Goal: Task Accomplishment & Management: Use online tool/utility

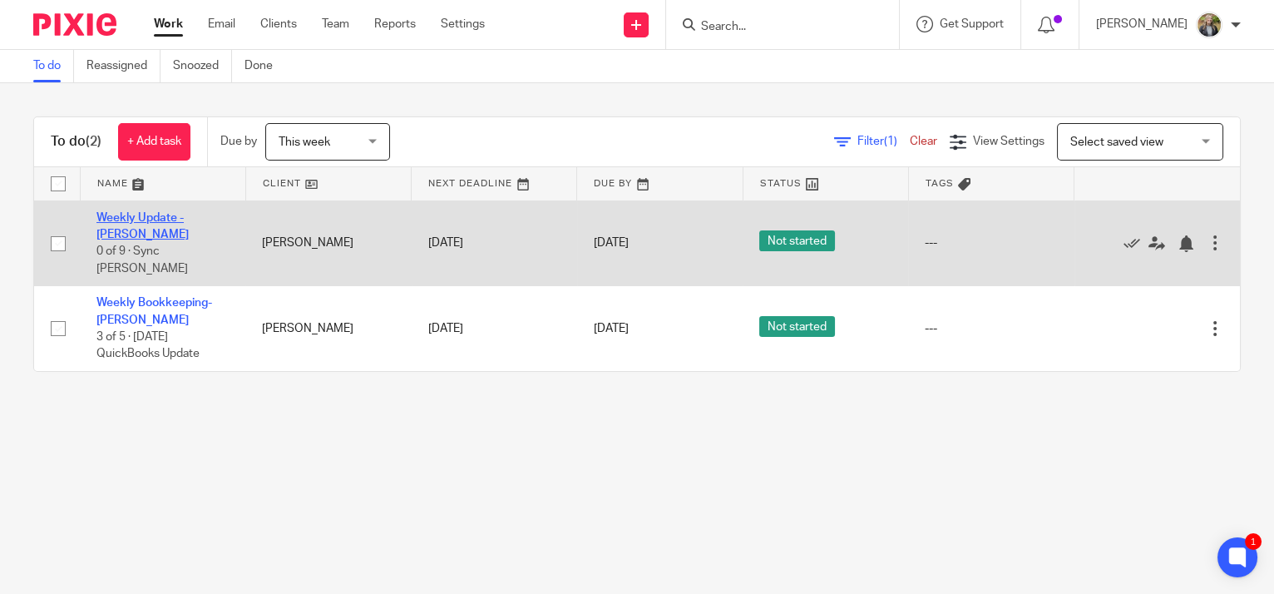
click at [151, 220] on link "Weekly Update - [PERSON_NAME]" at bounding box center [142, 226] width 92 height 28
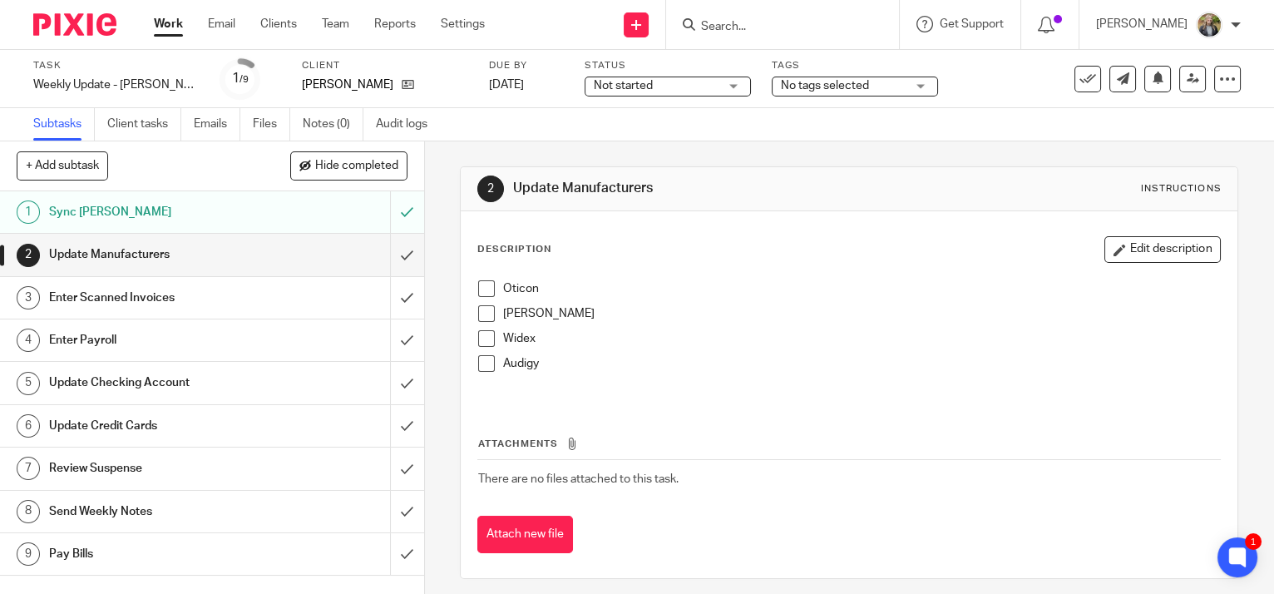
click at [481, 300] on li "Oticon" at bounding box center [849, 292] width 742 height 25
click at [481, 294] on span at bounding box center [486, 288] width 17 height 17
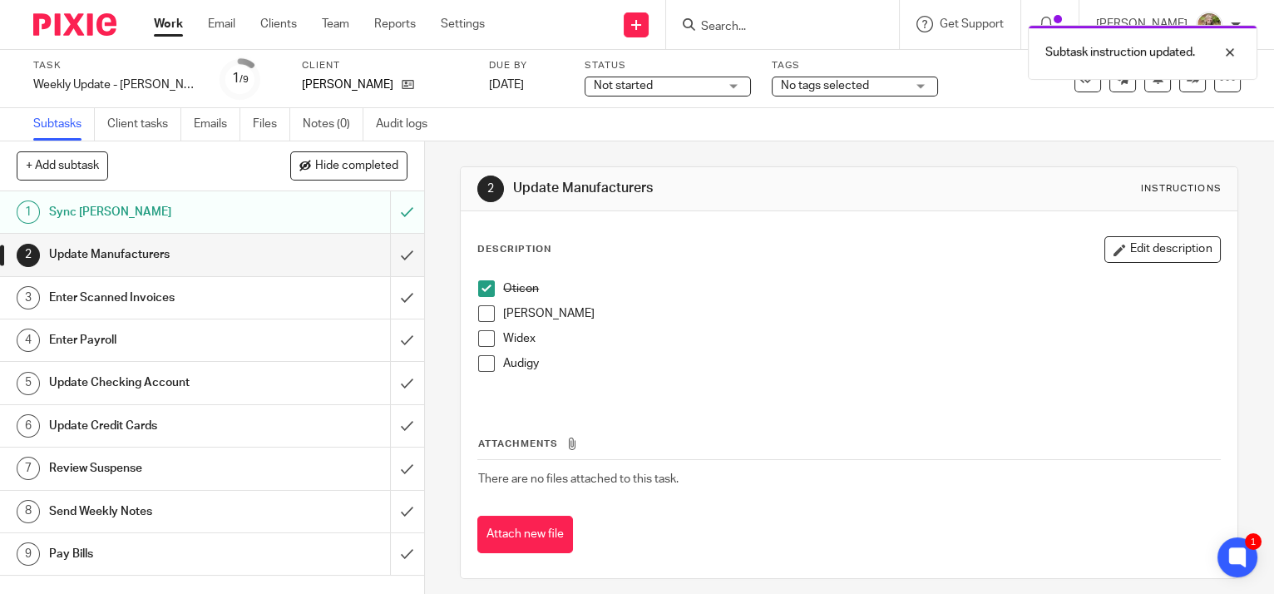
click at [487, 312] on span at bounding box center [486, 313] width 17 height 17
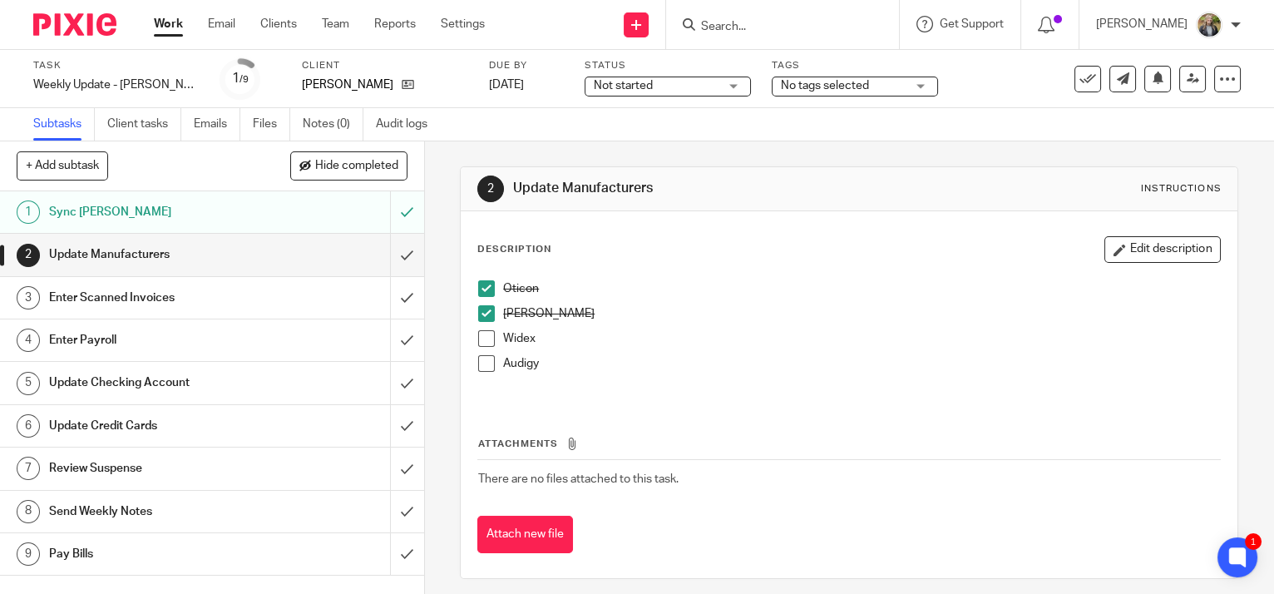
click at [483, 337] on span at bounding box center [486, 338] width 17 height 17
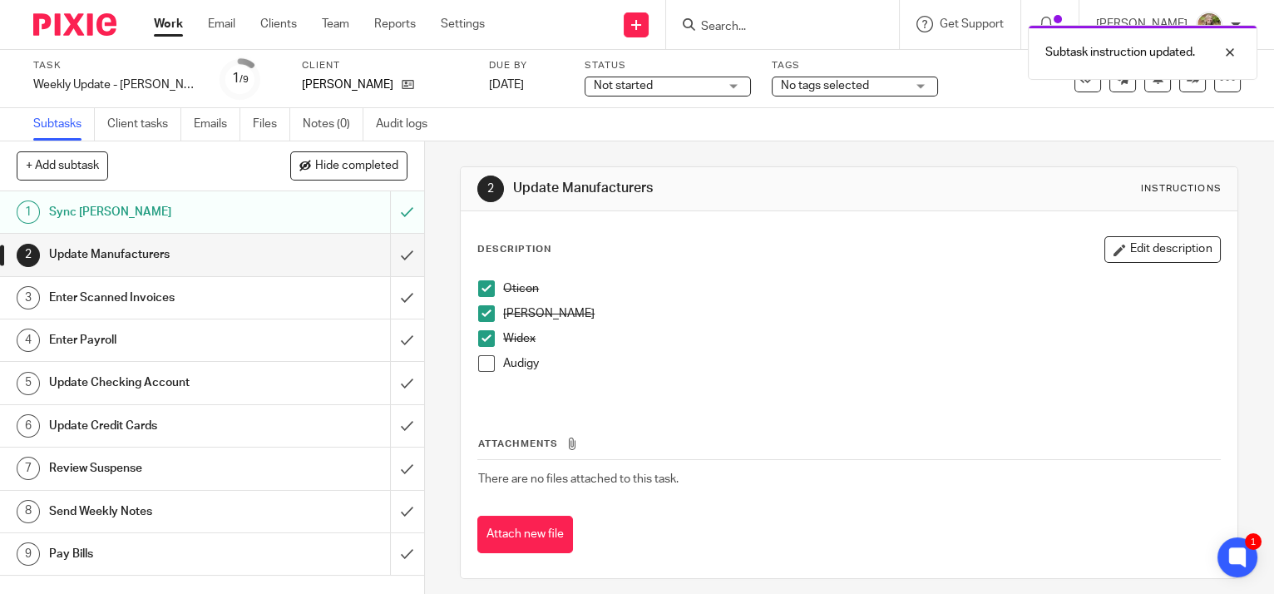
click at [483, 364] on span at bounding box center [486, 363] width 17 height 17
click at [392, 254] on input "submit" at bounding box center [212, 255] width 424 height 42
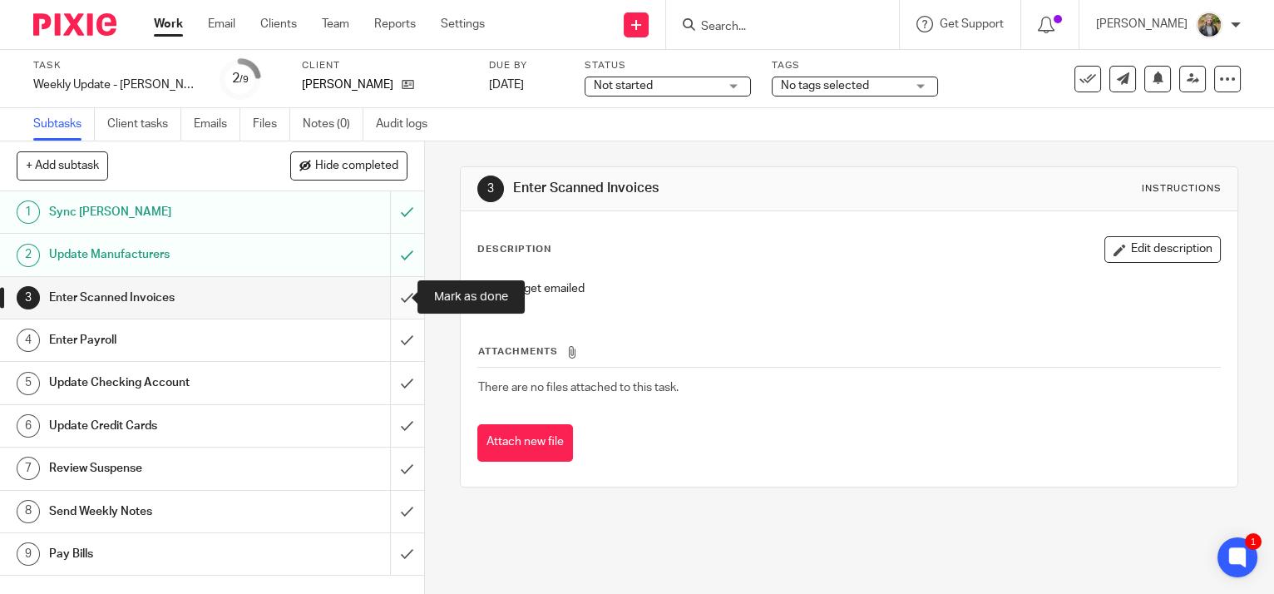
click at [394, 298] on input "submit" at bounding box center [212, 298] width 424 height 42
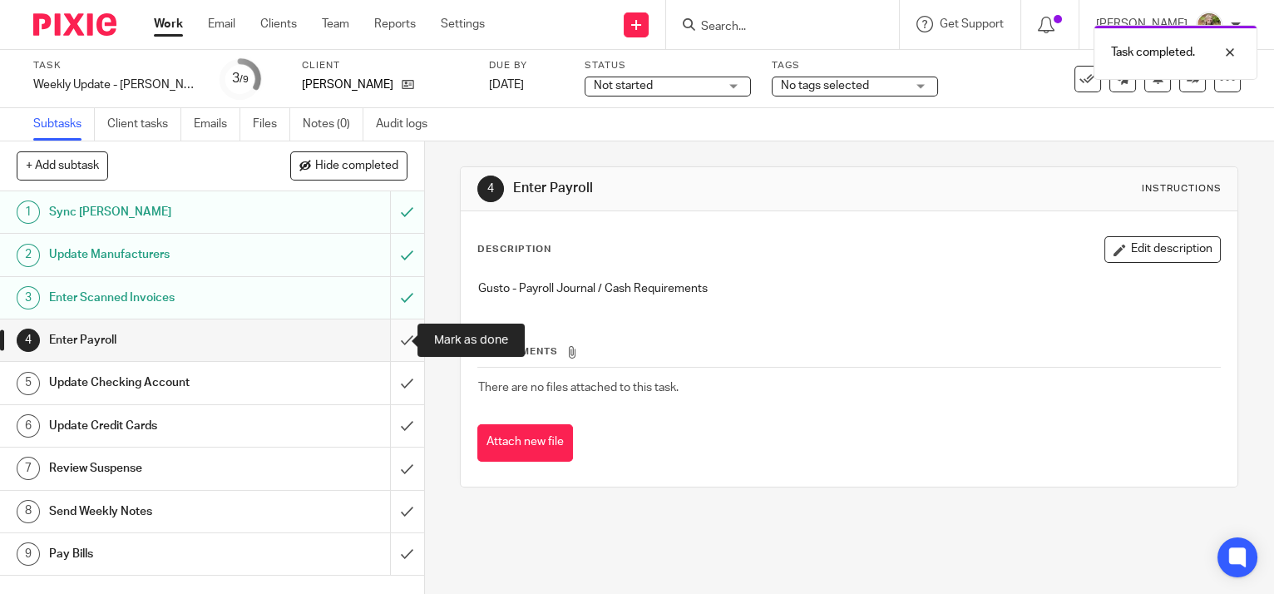
click at [392, 339] on input "submit" at bounding box center [212, 340] width 424 height 42
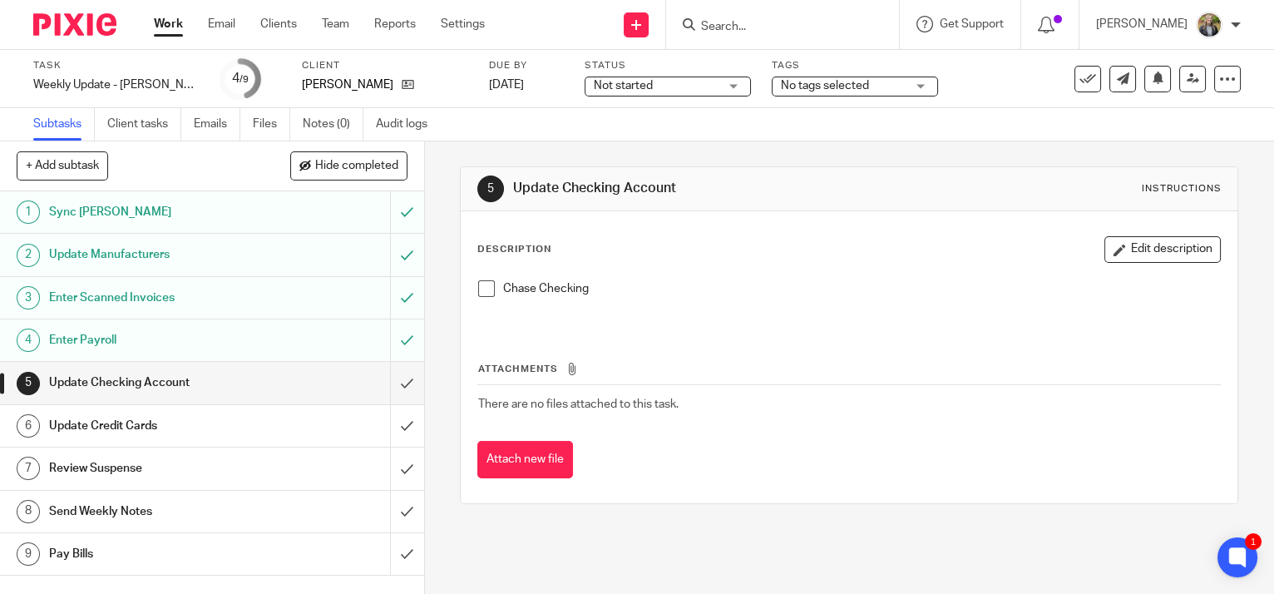
click at [478, 288] on span at bounding box center [486, 288] width 17 height 17
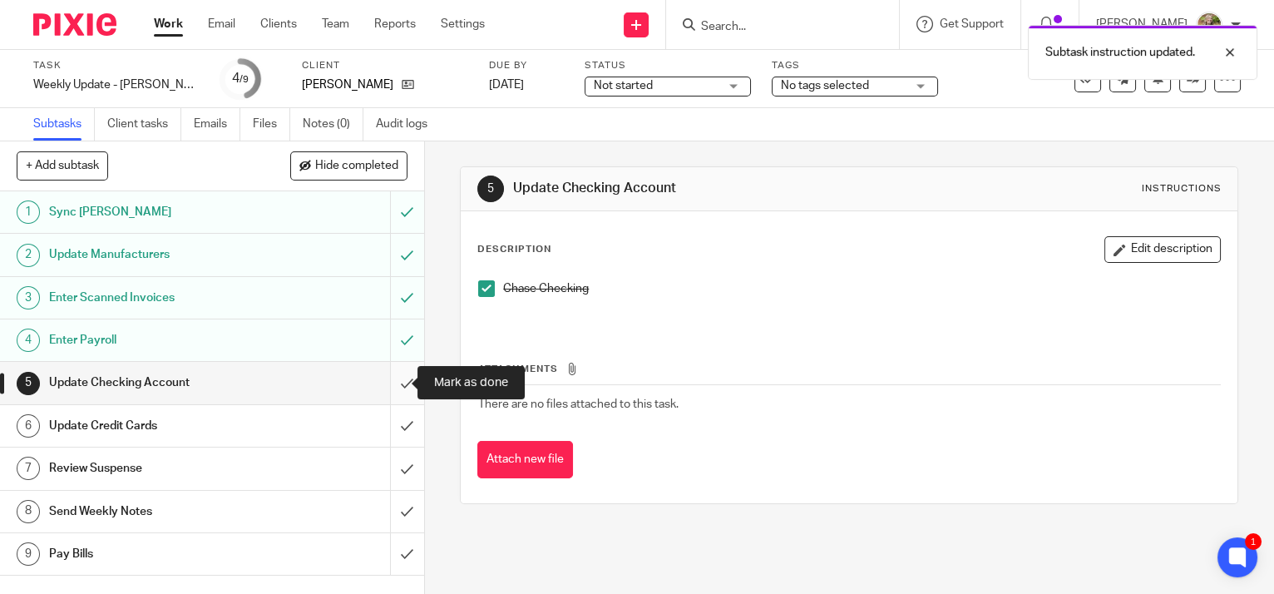
click at [388, 381] on input "submit" at bounding box center [212, 383] width 424 height 42
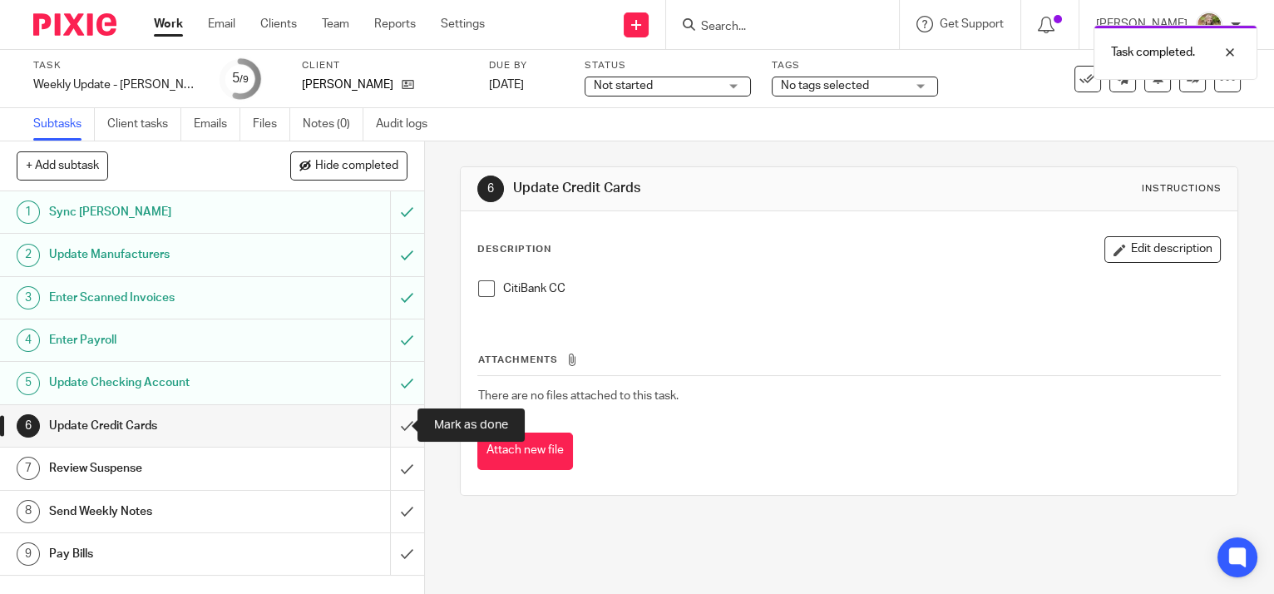
click at [390, 427] on input "submit" at bounding box center [212, 426] width 424 height 42
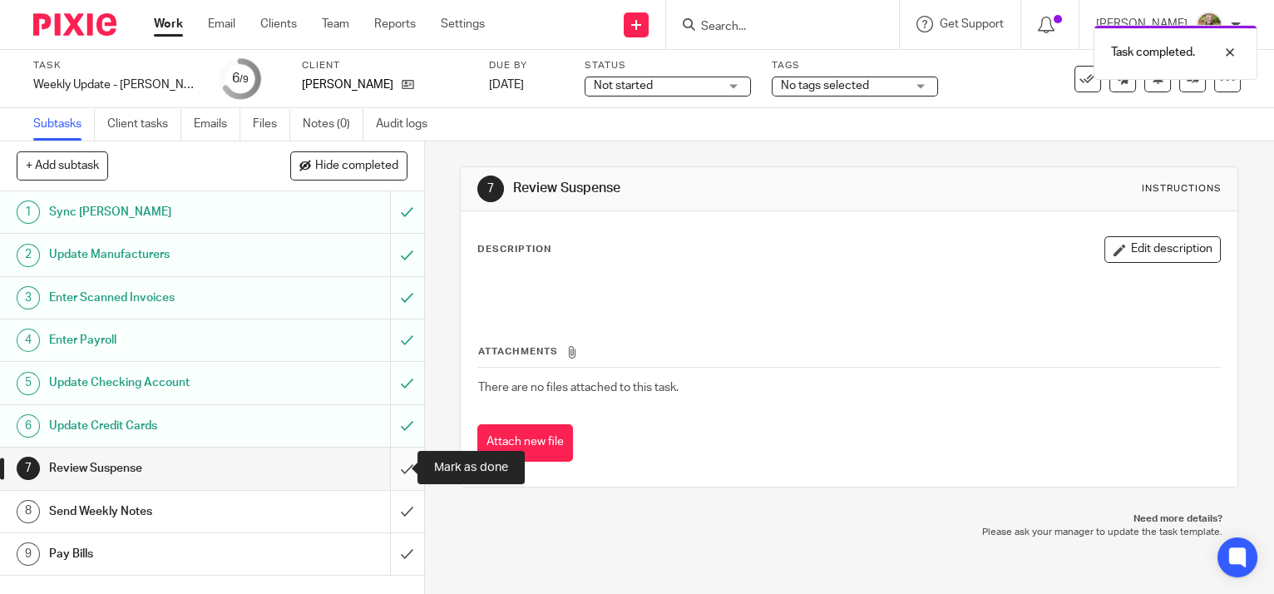
click at [392, 471] on input "submit" at bounding box center [212, 468] width 424 height 42
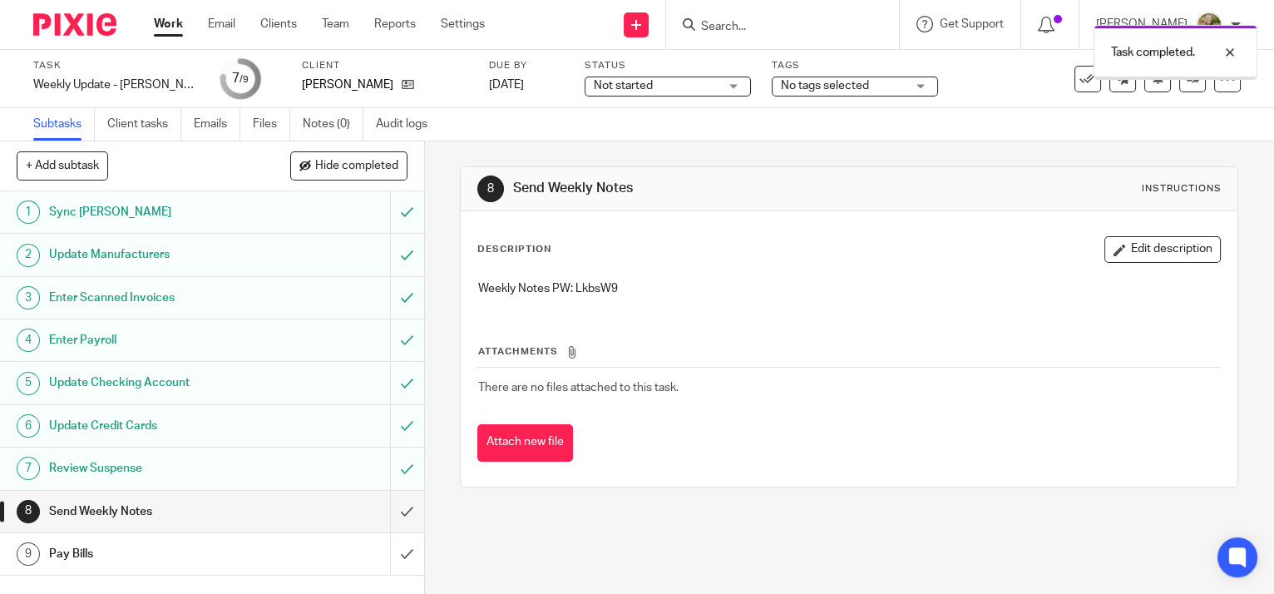
click at [585, 287] on p "Weekly Notes PW: LkbsW9" at bounding box center [849, 288] width 742 height 17
copy p "LkbsW9"
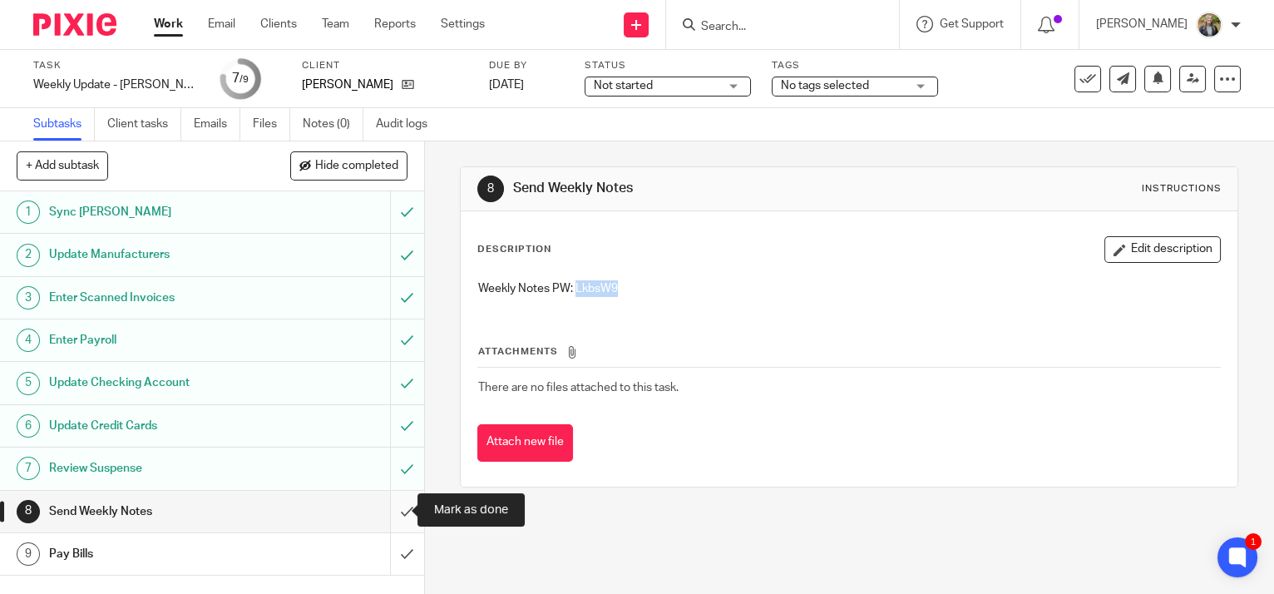
click at [391, 508] on input "submit" at bounding box center [212, 512] width 424 height 42
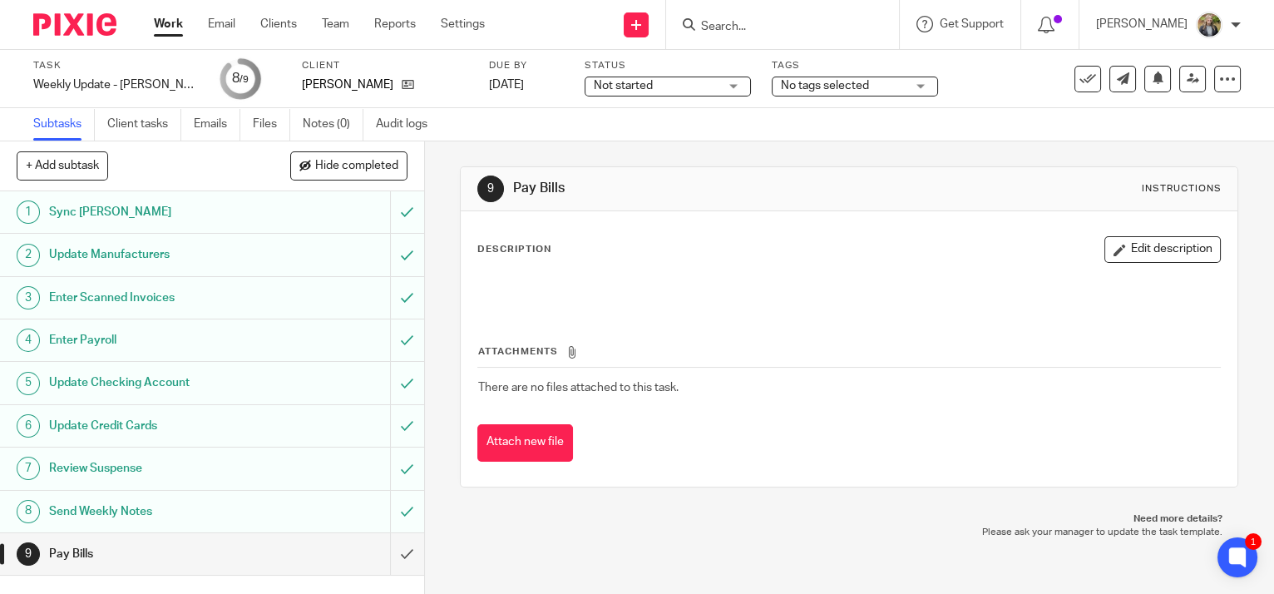
click at [162, 20] on link "Work" at bounding box center [168, 24] width 29 height 17
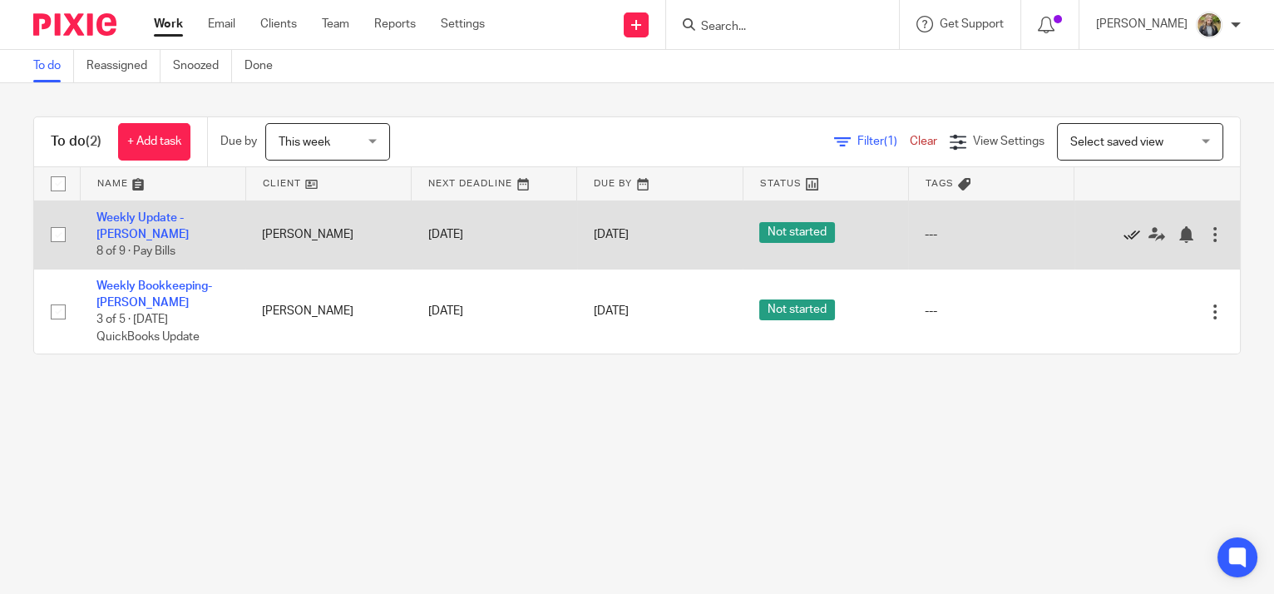
click at [1123, 229] on icon at bounding box center [1131, 234] width 17 height 17
